Goal: Information Seeking & Learning: Learn about a topic

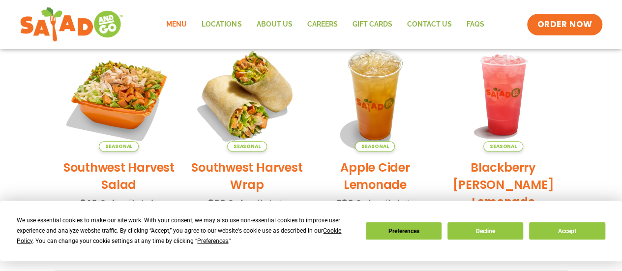
scroll to position [240, 0]
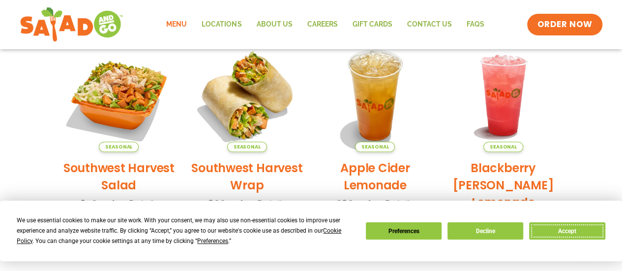
click at [564, 229] on button "Accept" at bounding box center [567, 230] width 76 height 17
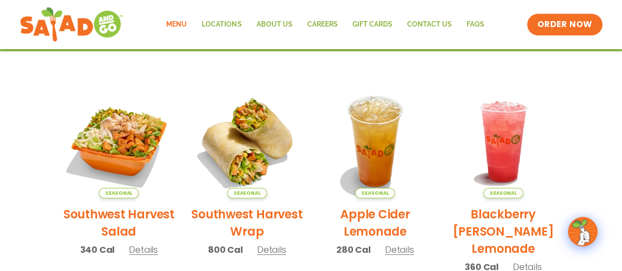
scroll to position [192, 0]
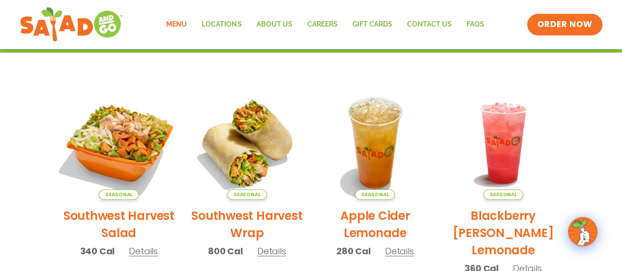
click at [135, 140] on img at bounding box center [118, 142] width 133 height 133
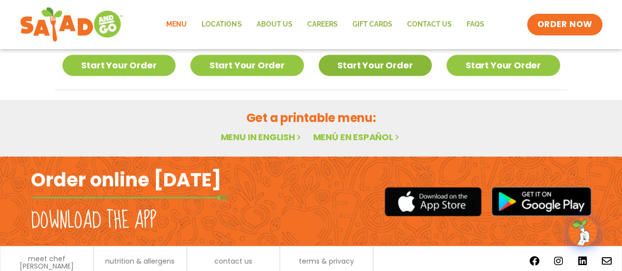
scroll to position [704, 0]
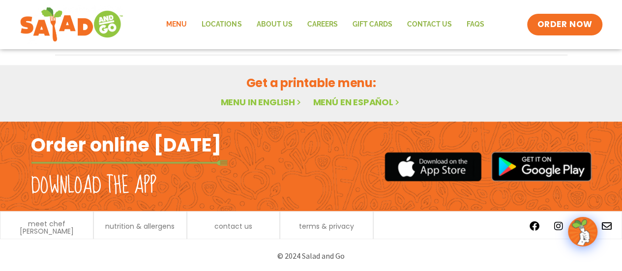
click at [247, 87] on h2 "Get a printable menu:" at bounding box center [311, 82] width 513 height 17
click at [249, 96] on link "Menu in English" at bounding box center [261, 102] width 83 height 12
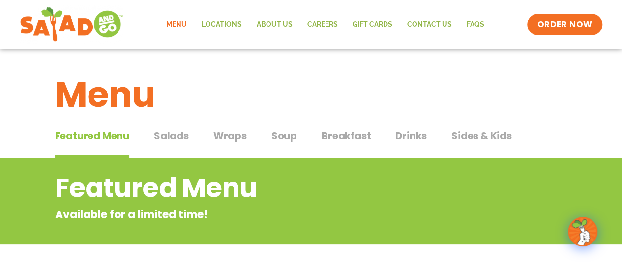
click at [156, 141] on span "Salads" at bounding box center [171, 135] width 35 height 15
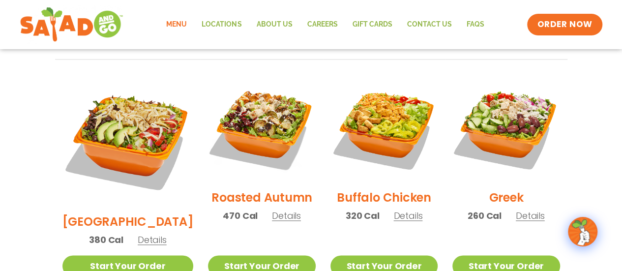
scroll to position [501, 0]
